Goal: Check status: Check status

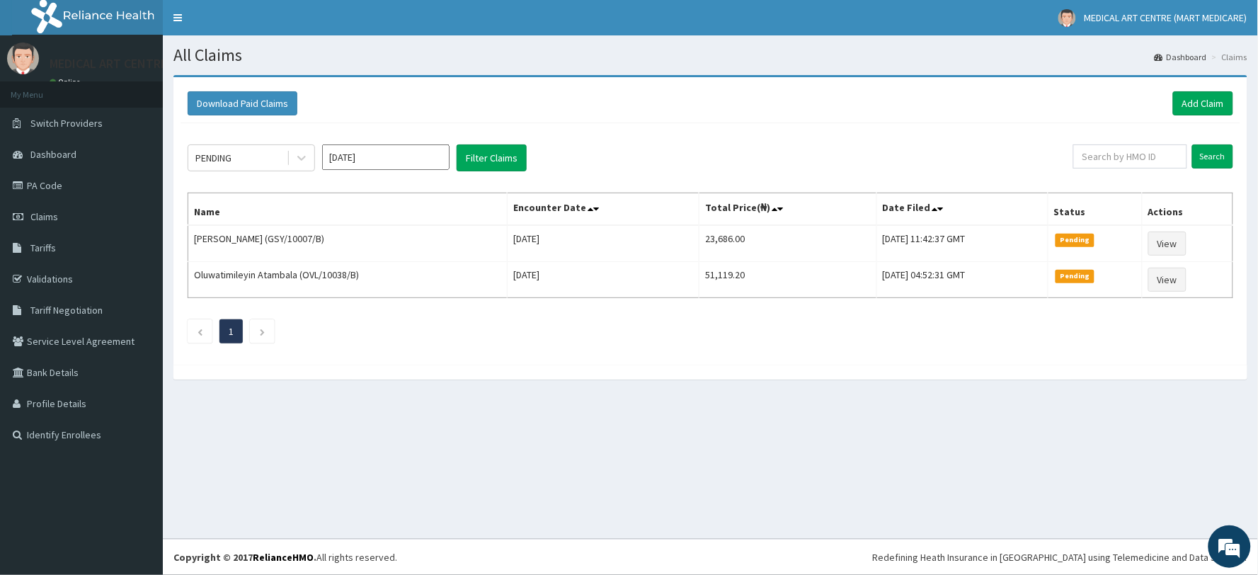
drag, startPoint x: 1257, startPoint y: 534, endPoint x: 1257, endPoint y: 547, distance: 12.7
click at [1257, 537] on div "All Claims Dashboard Claims Download Paid Claims Add Claim × Note you can only …" at bounding box center [710, 286] width 1095 height 503
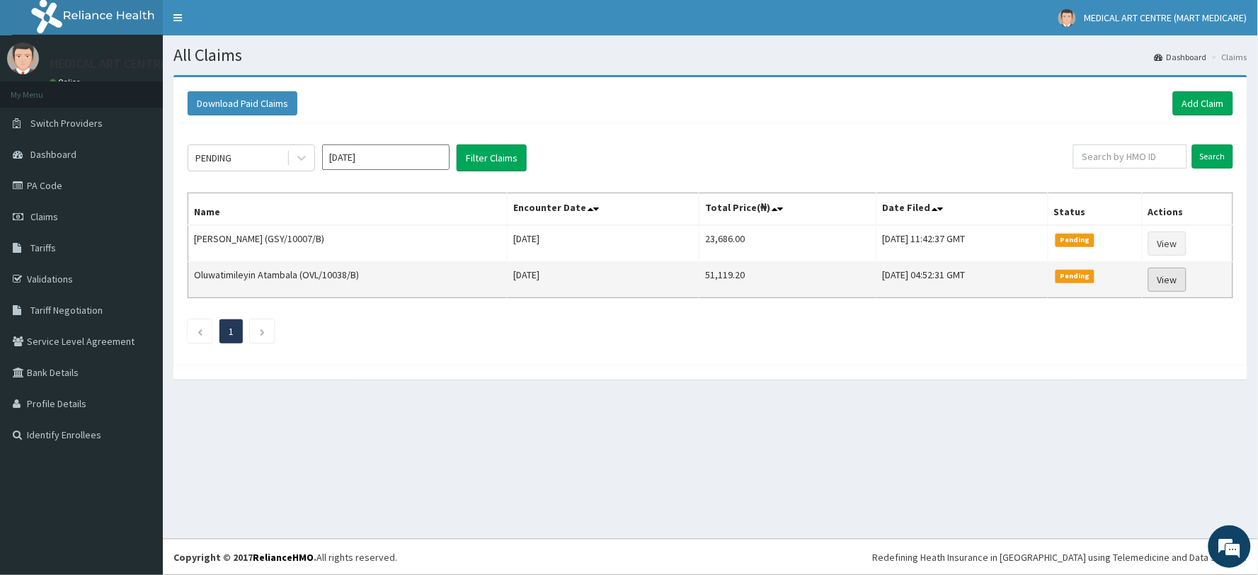
click at [1163, 278] on link "View" at bounding box center [1167, 280] width 38 height 24
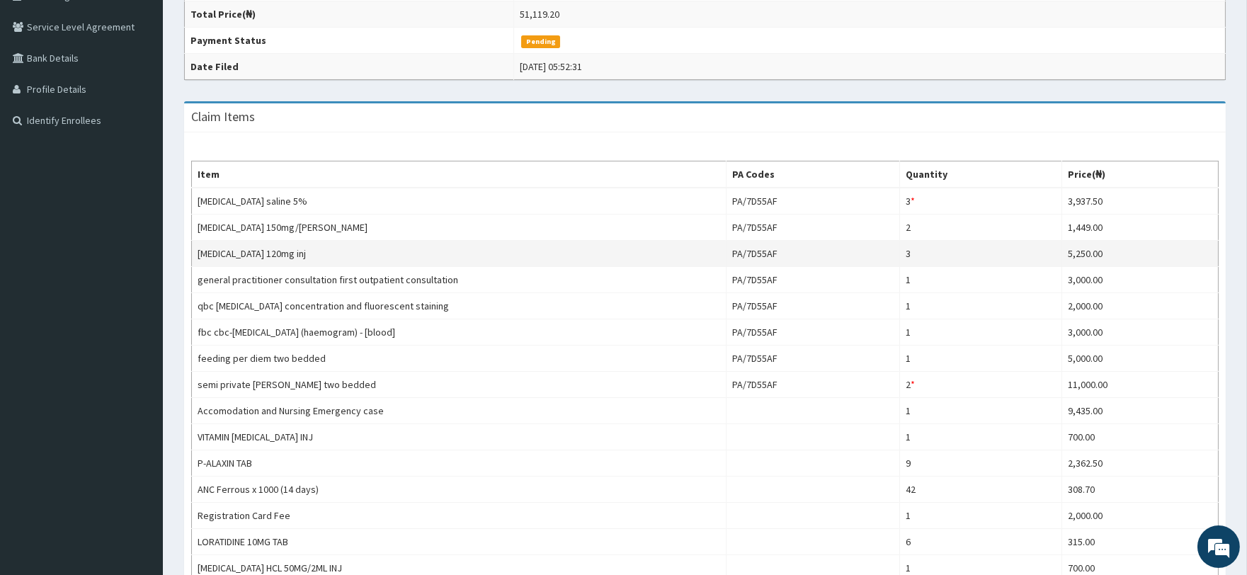
click at [263, 250] on td "[MEDICAL_DATA] 120mg inj" at bounding box center [459, 254] width 535 height 26
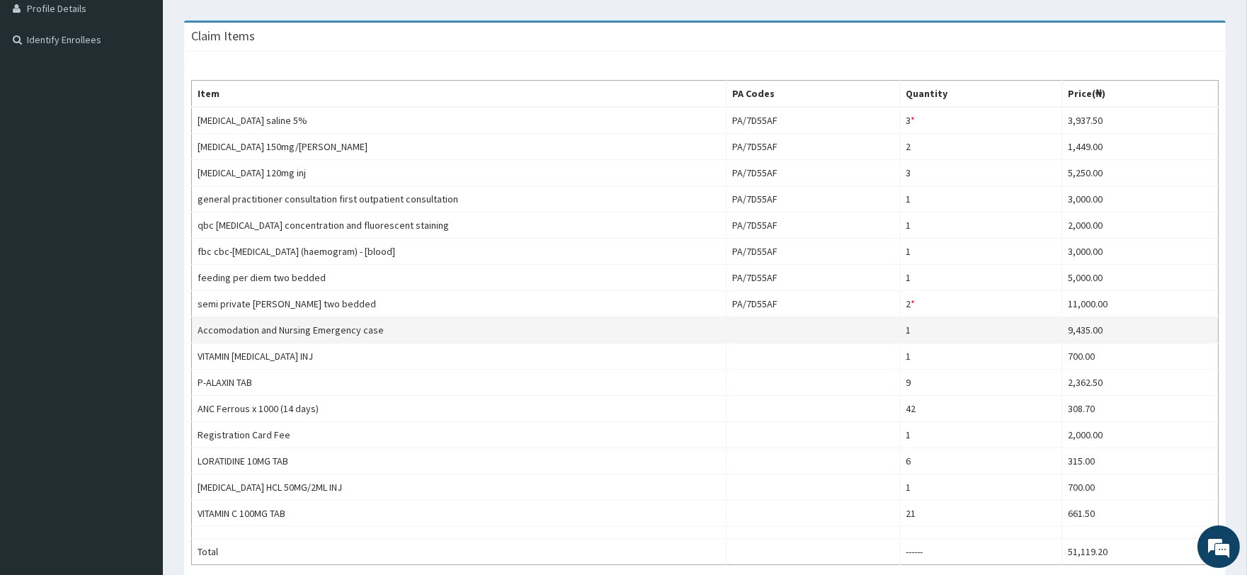
scroll to position [472, 0]
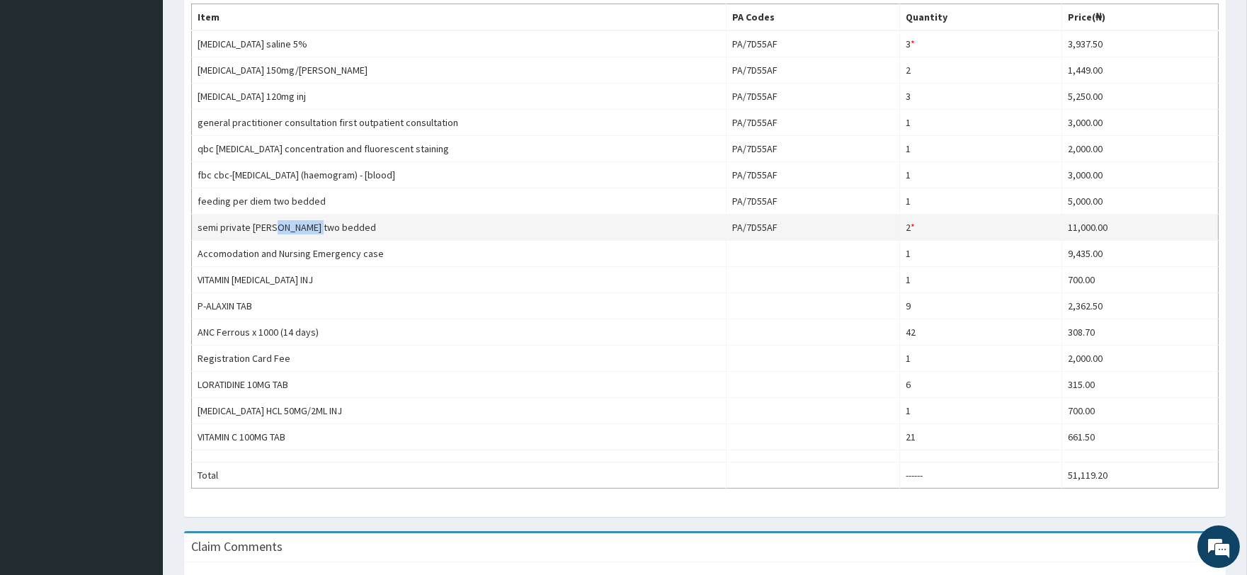
drag, startPoint x: 319, startPoint y: 228, endPoint x: 271, endPoint y: 229, distance: 48.2
click at [272, 230] on td "semi private [PERSON_NAME] two bedded" at bounding box center [459, 228] width 535 height 26
click at [331, 221] on td "semi private [PERSON_NAME] two bedded" at bounding box center [459, 228] width 535 height 26
drag, startPoint x: 321, startPoint y: 227, endPoint x: 312, endPoint y: 229, distance: 10.1
click at [313, 229] on td "semi private [PERSON_NAME] two bedded" at bounding box center [459, 228] width 535 height 26
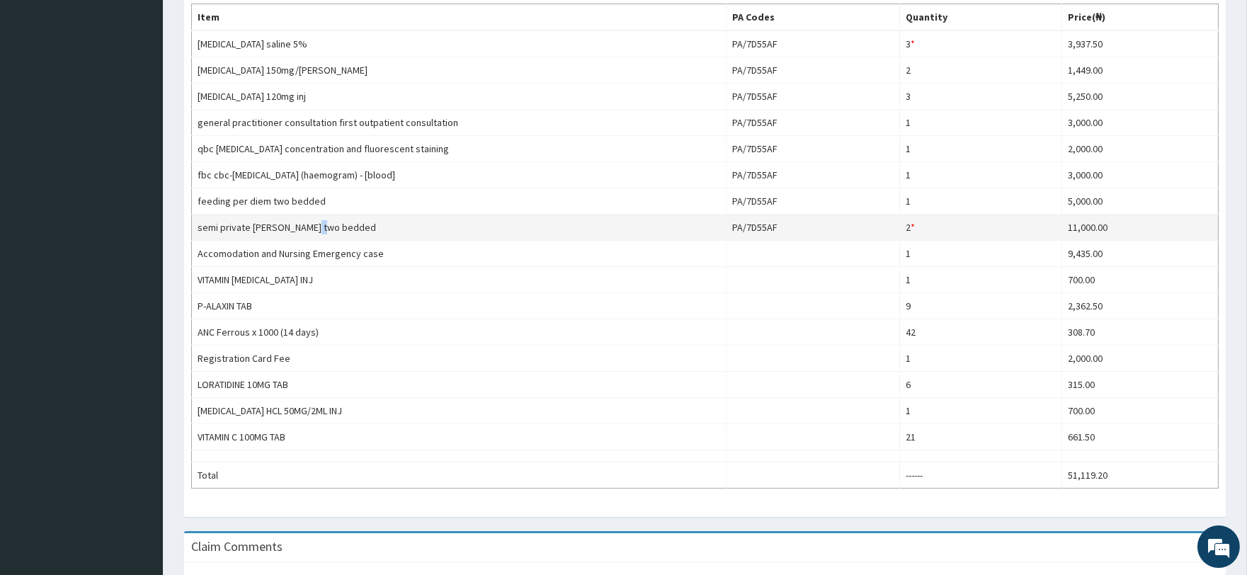
click at [338, 223] on td "semi private [PERSON_NAME] two bedded" at bounding box center [459, 228] width 535 height 26
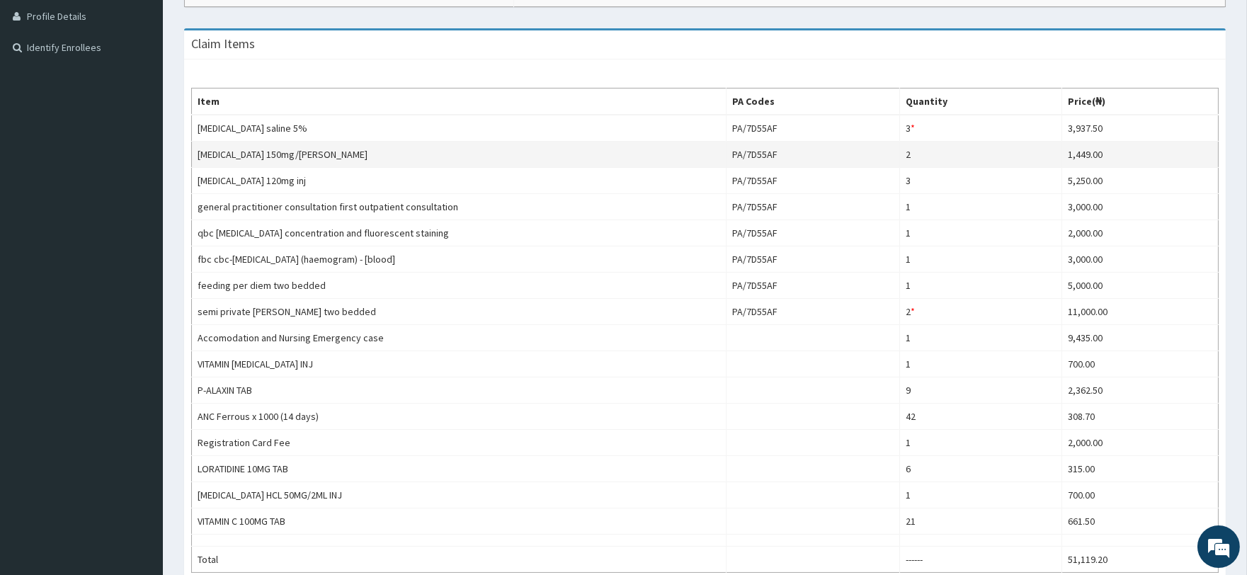
scroll to position [186, 0]
